Goal: Task Accomplishment & Management: Manage account settings

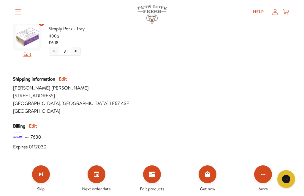
scroll to position [250, 0]
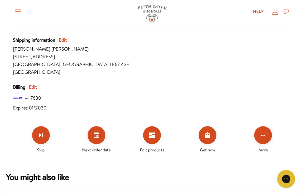
click at [95, 134] on icon "Set your next order date" at bounding box center [96, 135] width 7 height 7
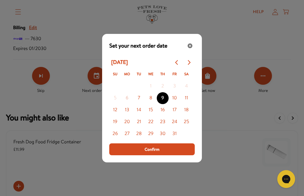
scroll to position [322, 0]
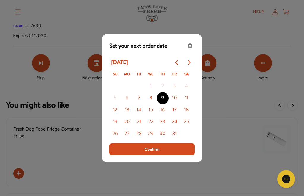
click at [163, 155] on button "Confirm" at bounding box center [152, 149] width 86 height 12
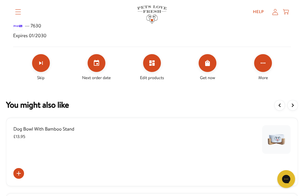
click at [96, 64] on icon "Set your next order date" at bounding box center [96, 62] width 7 height 7
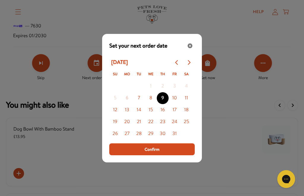
click at [164, 116] on button "16" at bounding box center [163, 110] width 12 height 12
click at [155, 152] on span "Confirm" at bounding box center [152, 149] width 15 height 7
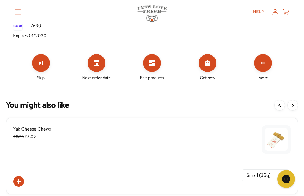
click at [291, 102] on icon "View more items" at bounding box center [292, 105] width 7 height 7
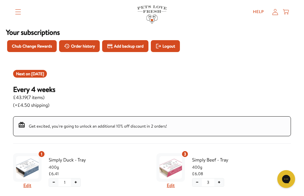
scroll to position [30, 0]
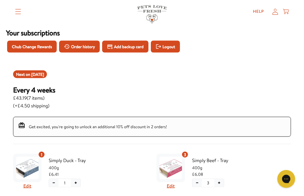
click at [87, 48] on span "Order history" at bounding box center [83, 46] width 24 height 7
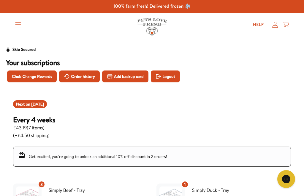
click at [262, 21] on link "Help" at bounding box center [258, 25] width 20 height 12
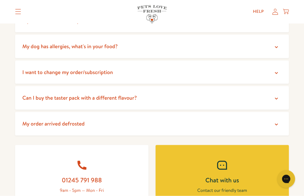
scroll to position [147, 0]
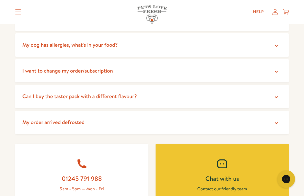
click at [278, 71] on icon at bounding box center [277, 72] width 6 height 6
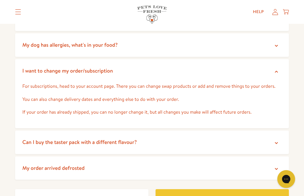
click at [277, 72] on icon at bounding box center [277, 72] width 6 height 6
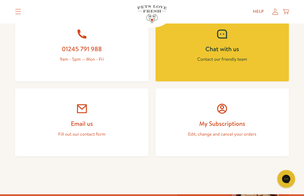
scroll to position [277, 0]
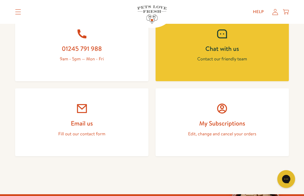
click at [229, 117] on link "My Subscriptions Edit, change and cancel your orders" at bounding box center [222, 122] width 133 height 68
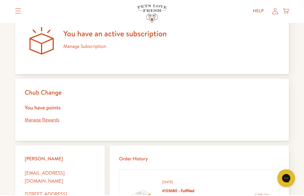
scroll to position [75, 0]
click at [85, 45] on link "Manage Subscription" at bounding box center [84, 46] width 43 height 7
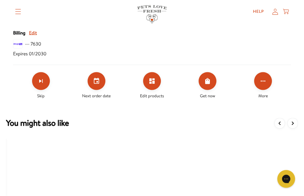
scroll to position [305, 0]
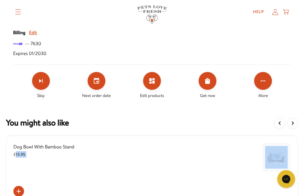
click at [262, 83] on icon "Click for more options" at bounding box center [263, 80] width 7 height 7
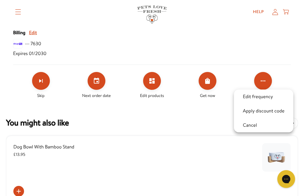
click at [100, 80] on div at bounding box center [152, 98] width 304 height 196
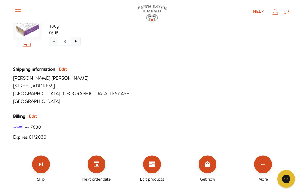
scroll to position [223, 0]
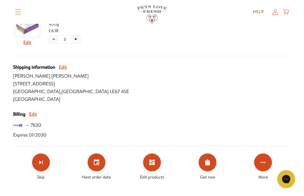
click at [33, 114] on button "Edit" at bounding box center [33, 114] width 8 height 8
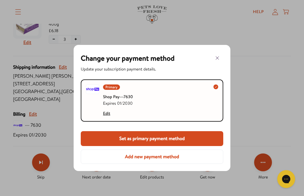
click at [109, 113] on button "Edit" at bounding box center [106, 113] width 7 height 7
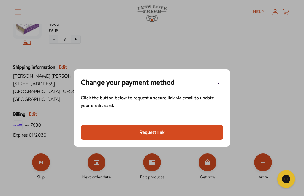
click at [156, 130] on button "Request link" at bounding box center [152, 132] width 143 height 15
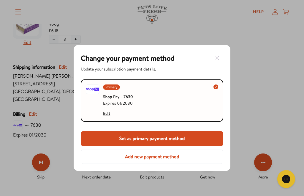
click at [162, 159] on button "Add new payment method" at bounding box center [152, 156] width 143 height 14
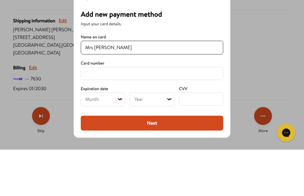
type input "Mrs Susan Goodwin"
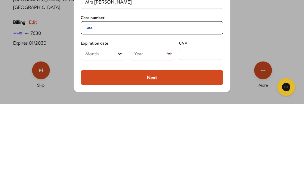
click at [116, 139] on select "Month 01 02 03 04 05 06 07 08 09 10 11 12" at bounding box center [103, 146] width 44 height 14
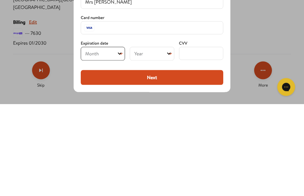
scroll to position [315, 0]
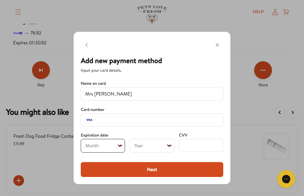
select select "05"
click at [161, 147] on select "Year 2025 2026 2027 2028 2029 2030 2031 2032 2033 2034 2035 2036 2037 2038 2039…" at bounding box center [152, 146] width 44 height 14
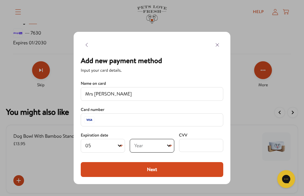
select select "2026"
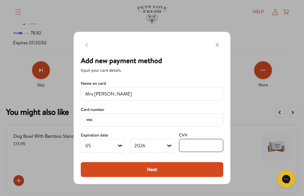
scroll to position [315, 0]
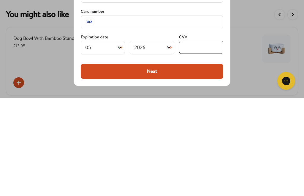
click at [151, 162] on button "Next" at bounding box center [152, 169] width 143 height 15
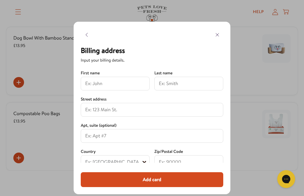
click at [153, 182] on button "Add card" at bounding box center [152, 179] width 143 height 15
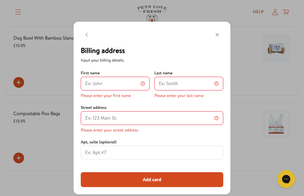
scroll to position [413, 0]
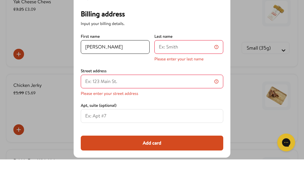
type input "Susan"
click at [191, 80] on input at bounding box center [186, 83] width 55 height 7
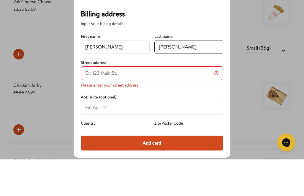
type input "Goodwin"
click at [168, 106] on input at bounding box center [149, 109] width 129 height 7
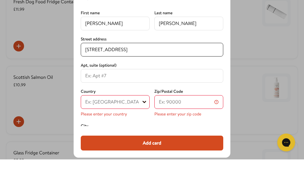
scroll to position [23, 0]
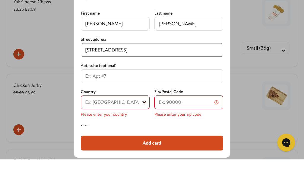
type input "95 Castle Rock Drive, Coalville,Leicester"
click at [119, 109] on input at bounding box center [152, 112] width 134 height 7
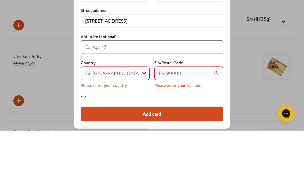
click at [116, 132] on select "Ex: United States United States United Kingdom Canada Australia Germany Netherl…" at bounding box center [115, 139] width 69 height 14
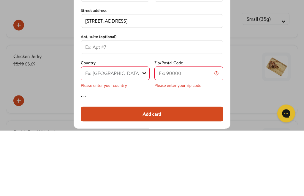
scroll to position [479, 0]
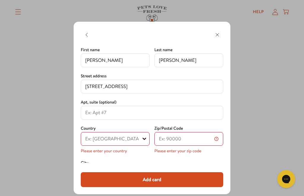
select select "United Kingdom"
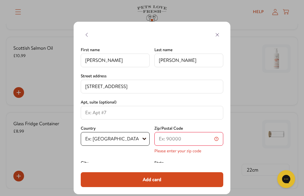
click at [192, 141] on input at bounding box center [186, 138] width 55 height 7
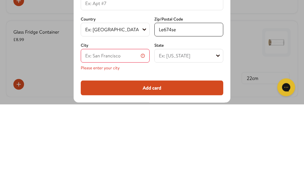
scroll to position [41, 0]
type input "Le674se"
click at [109, 144] on input at bounding box center [112, 147] width 55 height 7
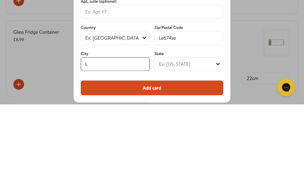
scroll to position [33, 0]
type input "Leicester"
click at [185, 149] on select "Ex: California British Forces England Northern Ireland Scotland Wales" at bounding box center [188, 156] width 69 height 14
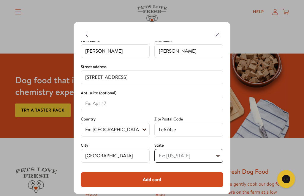
select select "England"
click at [149, 184] on button "Add card" at bounding box center [152, 179] width 143 height 15
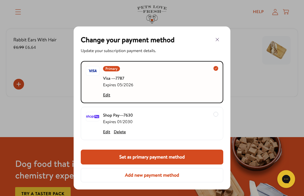
click at [219, 39] on icon "button" at bounding box center [217, 39] width 7 height 7
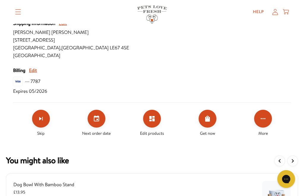
scroll to position [267, 0]
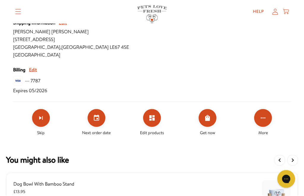
click at [294, 160] on icon "View more items" at bounding box center [293, 160] width 2 height 4
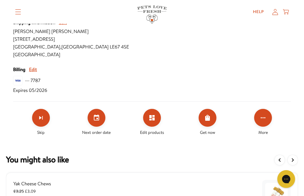
scroll to position [269, 0]
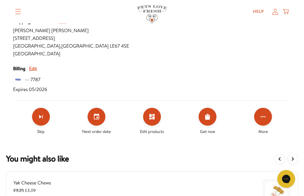
click at [296, 159] on icon "View more items" at bounding box center [292, 158] width 7 height 7
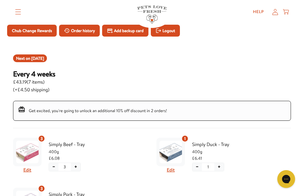
scroll to position [30, 0]
